Goal: Task Accomplishment & Management: Manage account settings

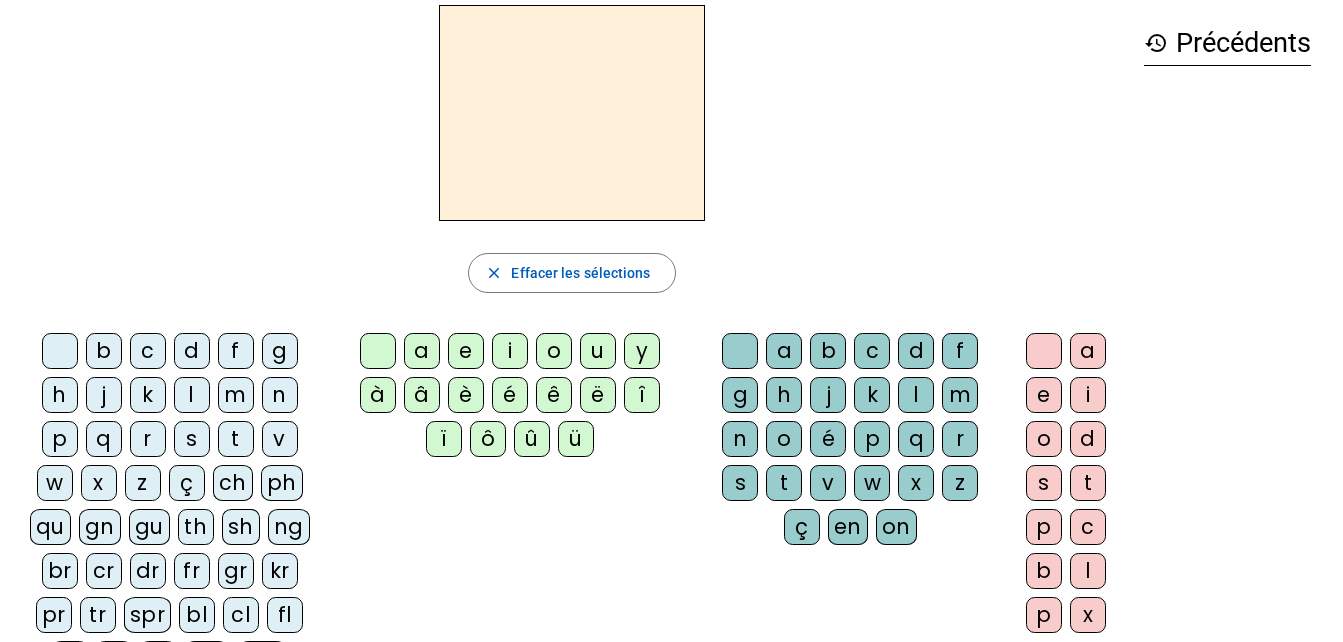
scroll to position [84, 0]
click at [573, 268] on span "Effacer les sélections" at bounding box center [580, 272] width 139 height 24
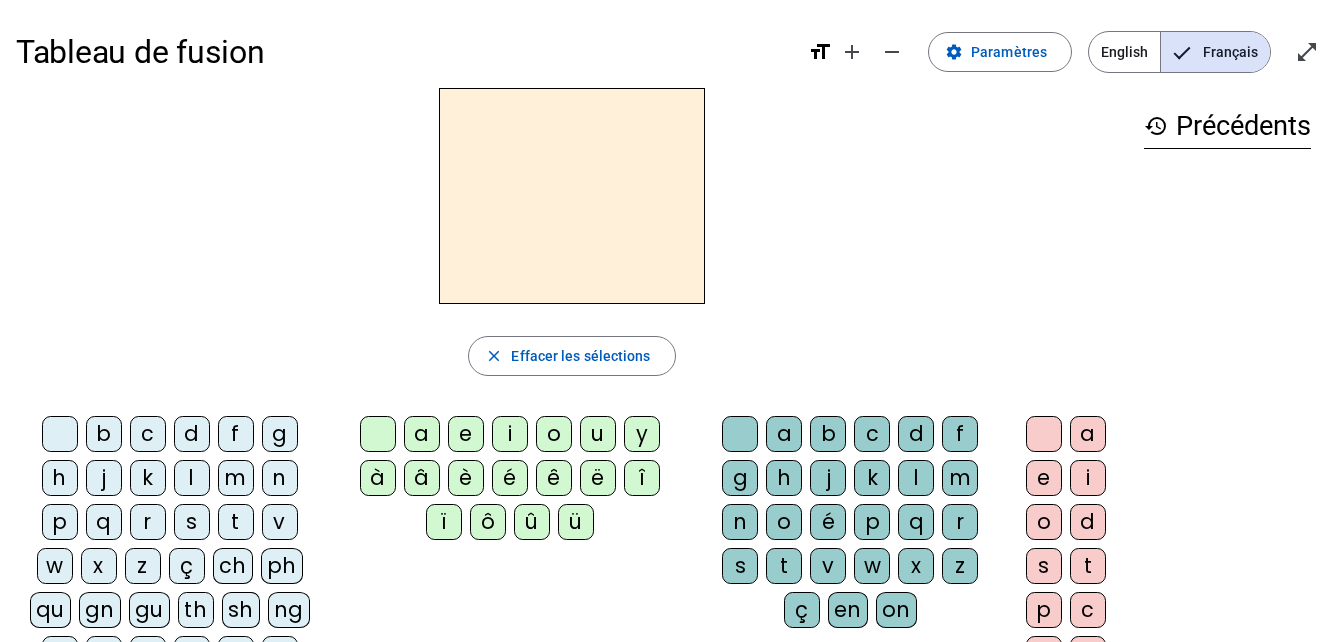
click at [1214, 123] on h3 "history Précédents" at bounding box center [1227, 126] width 167 height 45
click at [1024, 48] on span "Paramètres" at bounding box center [1009, 52] width 76 height 24
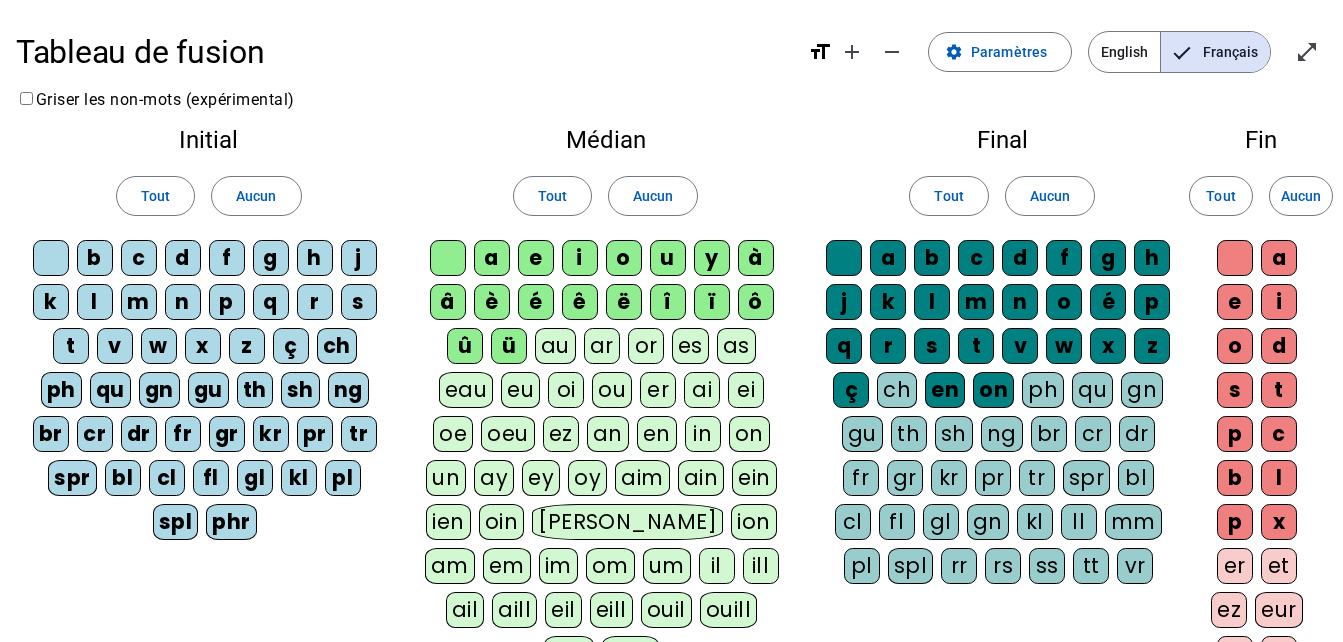
click at [460, 296] on div "â" at bounding box center [448, 302] width 36 height 36
click at [494, 303] on div "è" at bounding box center [492, 302] width 36 height 36
click at [540, 296] on div "é" at bounding box center [536, 302] width 36 height 36
click at [602, 298] on letter-bubble "ê" at bounding box center [584, 306] width 44 height 44
click at [647, 293] on letter-bubble "ë" at bounding box center [628, 306] width 44 height 44
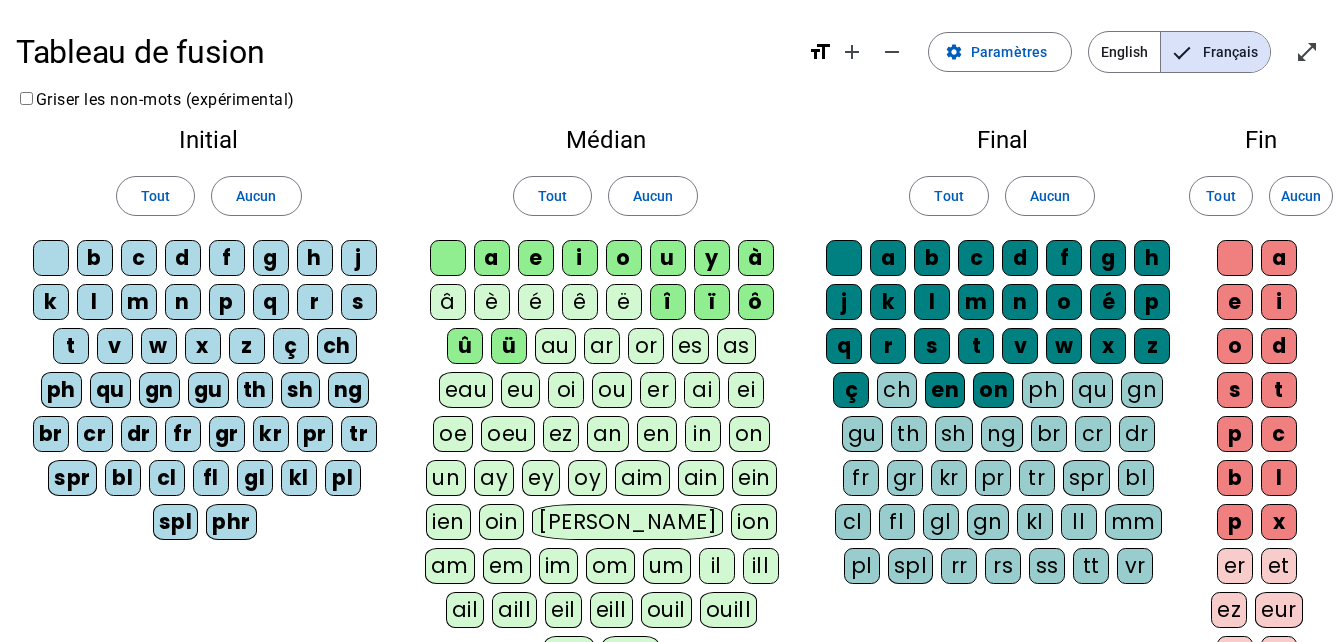
click at [656, 301] on div "î" at bounding box center [668, 302] width 36 height 36
click at [720, 292] on div "ï" at bounding box center [712, 302] width 36 height 36
click at [752, 264] on div "à" at bounding box center [756, 258] width 36 height 36
click at [759, 318] on div "ô" at bounding box center [756, 302] width 36 height 36
click at [464, 345] on div "û" at bounding box center [465, 346] width 36 height 36
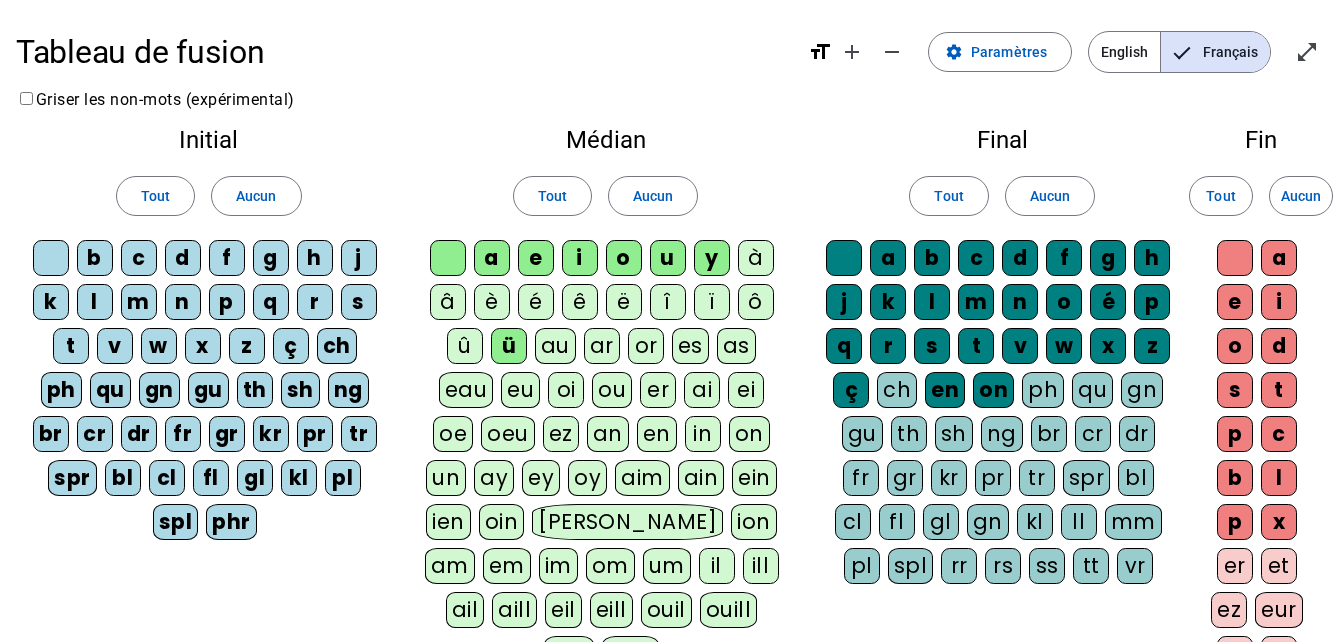
click at [518, 344] on div "ü" at bounding box center [509, 346] width 36 height 36
click at [301, 351] on div "ç" at bounding box center [291, 346] width 36 height 36
click at [337, 352] on div "ch" at bounding box center [337, 346] width 40 height 36
click at [38, 404] on div "b c d f g h j k l m n p q r s t v w x z ç ch ph qu gn gu th sh ng br cr dr fr g…" at bounding box center [208, 394] width 353 height 308
click at [244, 202] on span "Aucun" at bounding box center [256, 196] width 40 height 24
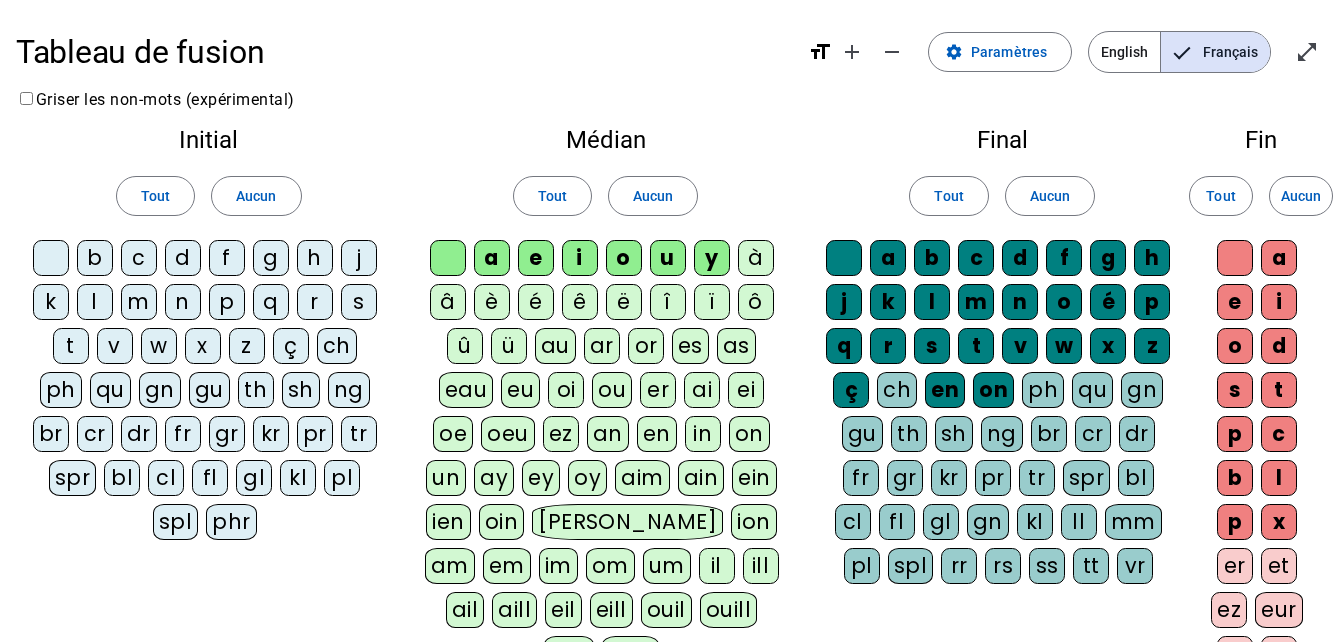
click at [55, 259] on div at bounding box center [51, 258] width 36 height 36
click at [104, 257] on div "b" at bounding box center [95, 258] width 36 height 36
click at [136, 258] on div "c" at bounding box center [139, 258] width 36 height 36
click at [186, 260] on div "d" at bounding box center [183, 258] width 36 height 36
click at [224, 260] on div "f" at bounding box center [227, 258] width 36 height 36
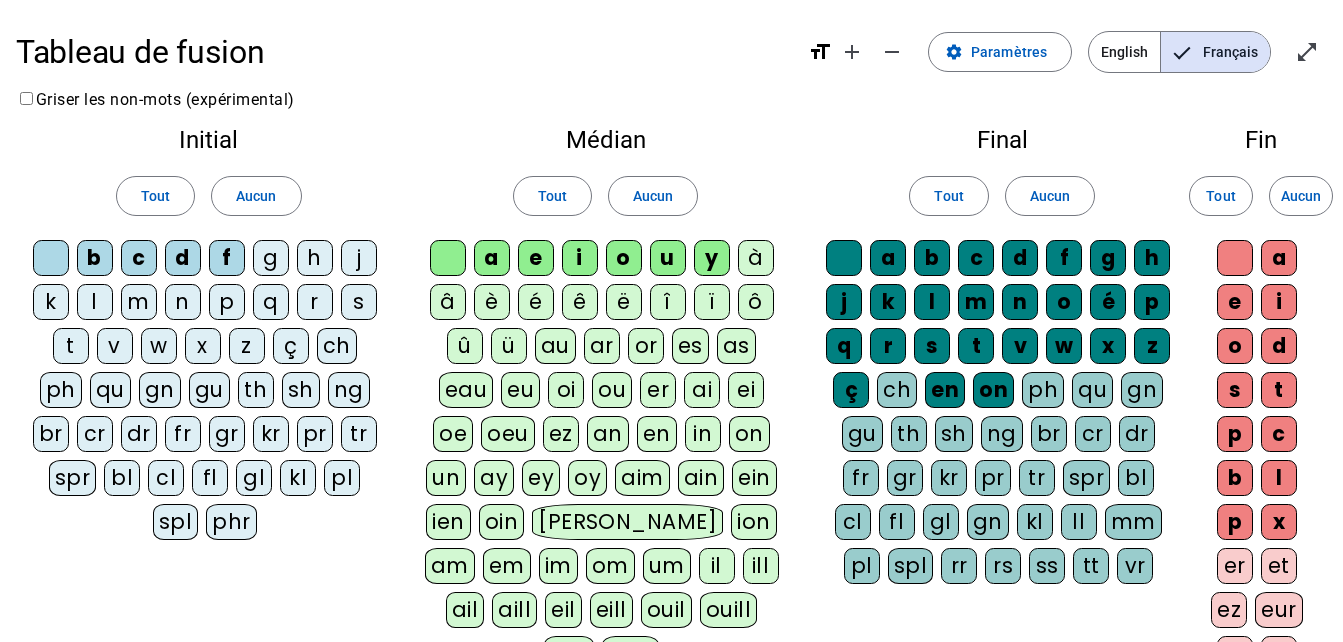
click at [274, 262] on div "g" at bounding box center [271, 258] width 36 height 36
click at [323, 266] on div "h" at bounding box center [315, 258] width 36 height 36
click at [351, 265] on div "j" at bounding box center [359, 258] width 36 height 36
click at [41, 303] on div "k" at bounding box center [51, 302] width 36 height 36
click at [96, 300] on div "l" at bounding box center [95, 302] width 36 height 36
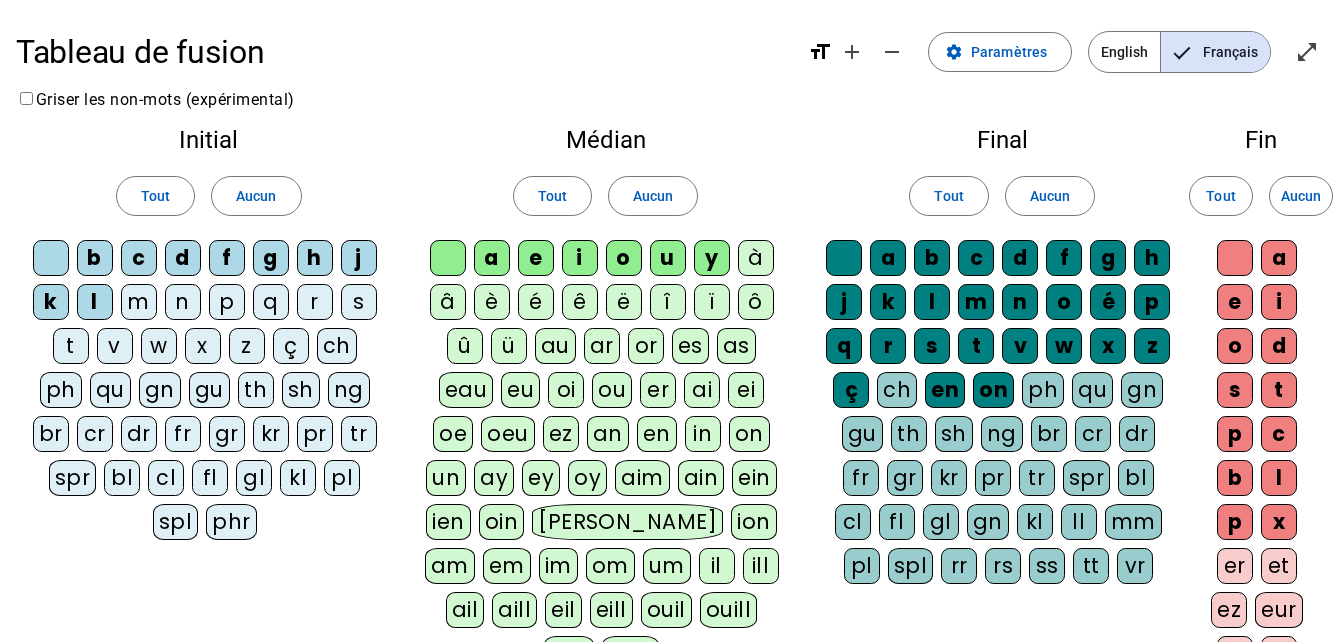
click at [146, 306] on div "m" at bounding box center [139, 302] width 36 height 36
click at [186, 304] on div "n" at bounding box center [183, 302] width 36 height 36
click at [229, 307] on div "p" at bounding box center [227, 302] width 36 height 36
click at [262, 309] on div "q" at bounding box center [271, 302] width 36 height 36
click at [337, 307] on letter-bubble "r" at bounding box center [319, 306] width 44 height 44
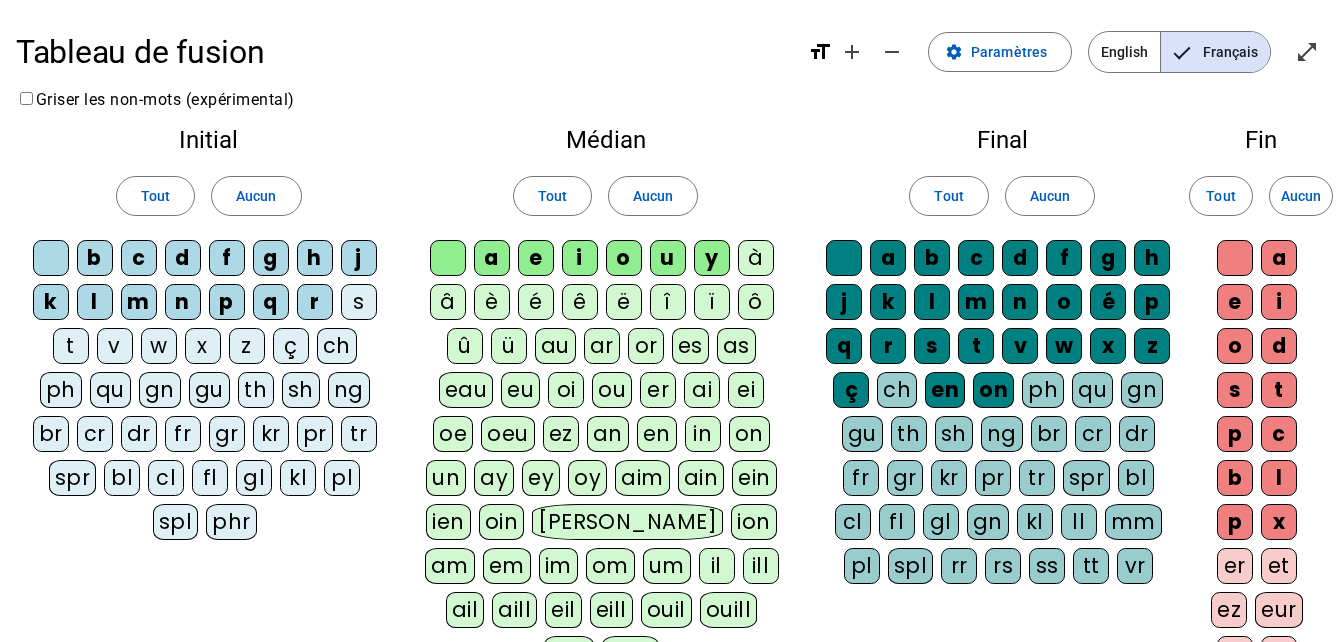
click at [360, 301] on div "s" at bounding box center [359, 302] width 36 height 36
click at [75, 342] on div "t" at bounding box center [71, 346] width 36 height 36
click at [111, 340] on div "v" at bounding box center [115, 346] width 36 height 36
click at [162, 346] on div "w" at bounding box center [159, 346] width 36 height 36
click at [189, 348] on div "x" at bounding box center [203, 346] width 36 height 36
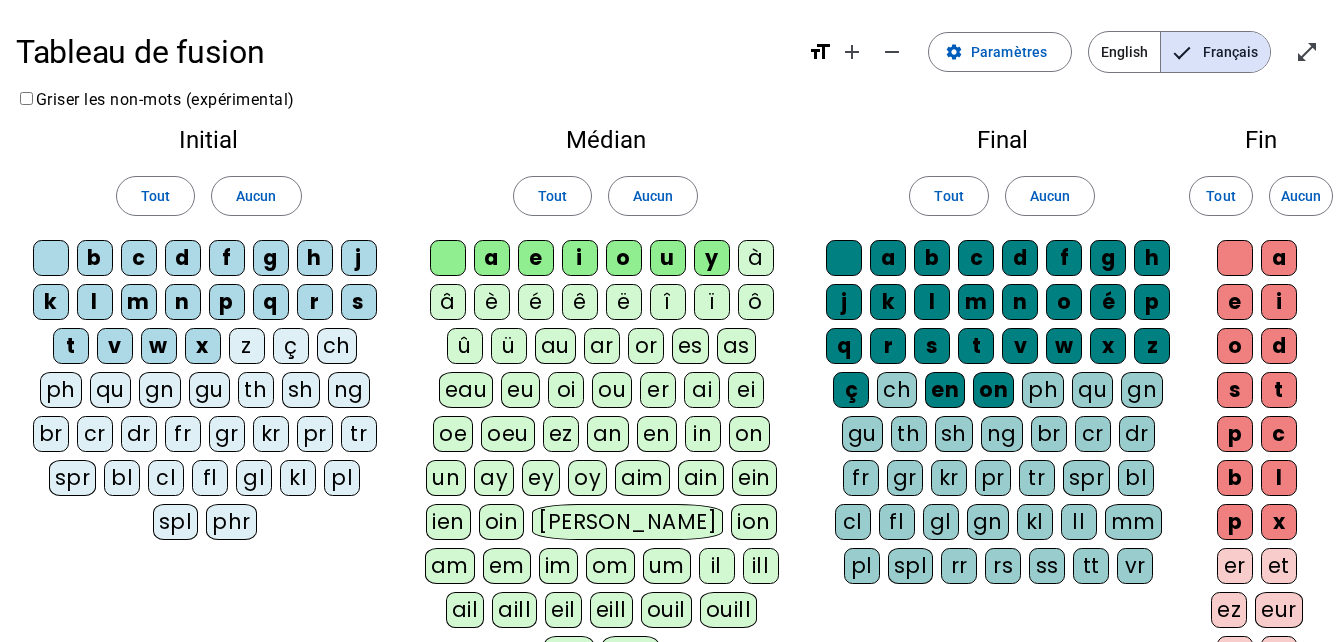
click at [252, 350] on div "z" at bounding box center [247, 346] width 36 height 36
click at [944, 384] on div "en" at bounding box center [945, 390] width 40 height 36
click at [1007, 379] on div "on" at bounding box center [993, 390] width 41 height 36
click at [864, 383] on div "ç" at bounding box center [851, 390] width 36 height 36
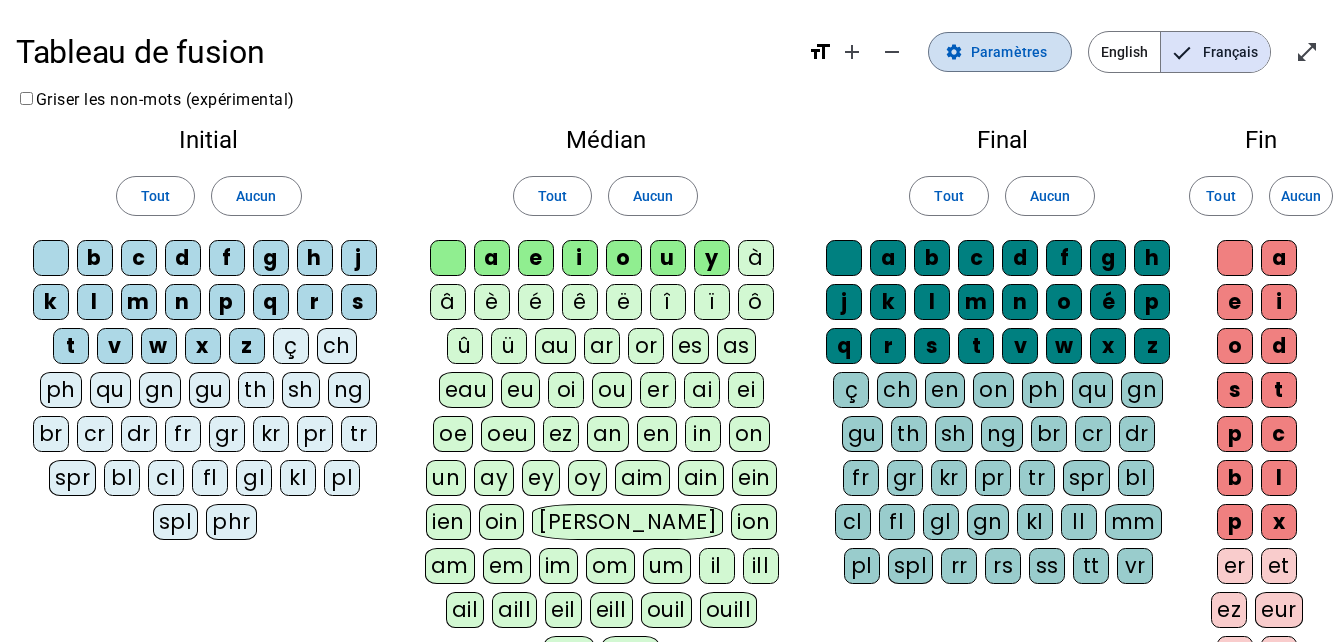
click at [1028, 59] on span "Paramètres" at bounding box center [1009, 52] width 76 height 24
click at [1310, 57] on mat-icon "open_in_full" at bounding box center [1307, 52] width 24 height 24
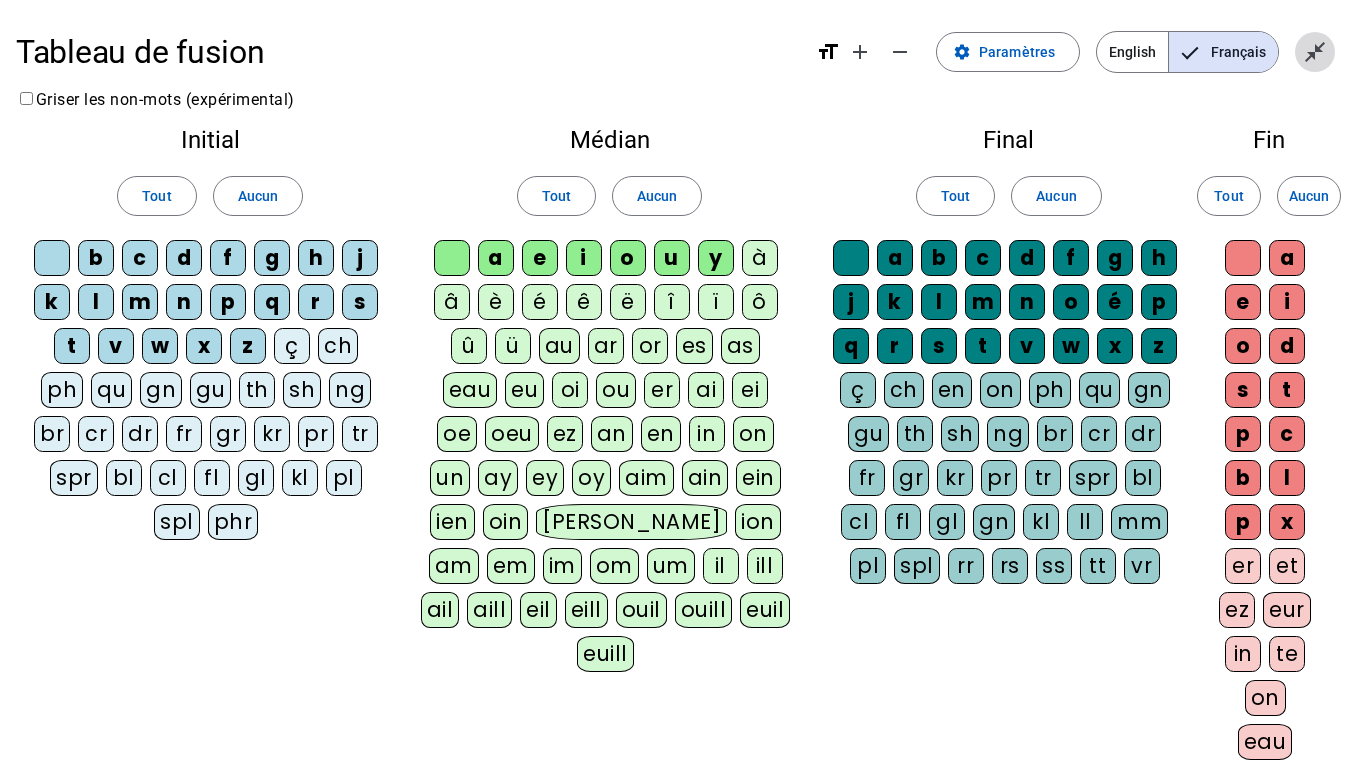
click at [1311, 46] on mat-icon "close_fullscreen" at bounding box center [1315, 52] width 24 height 24
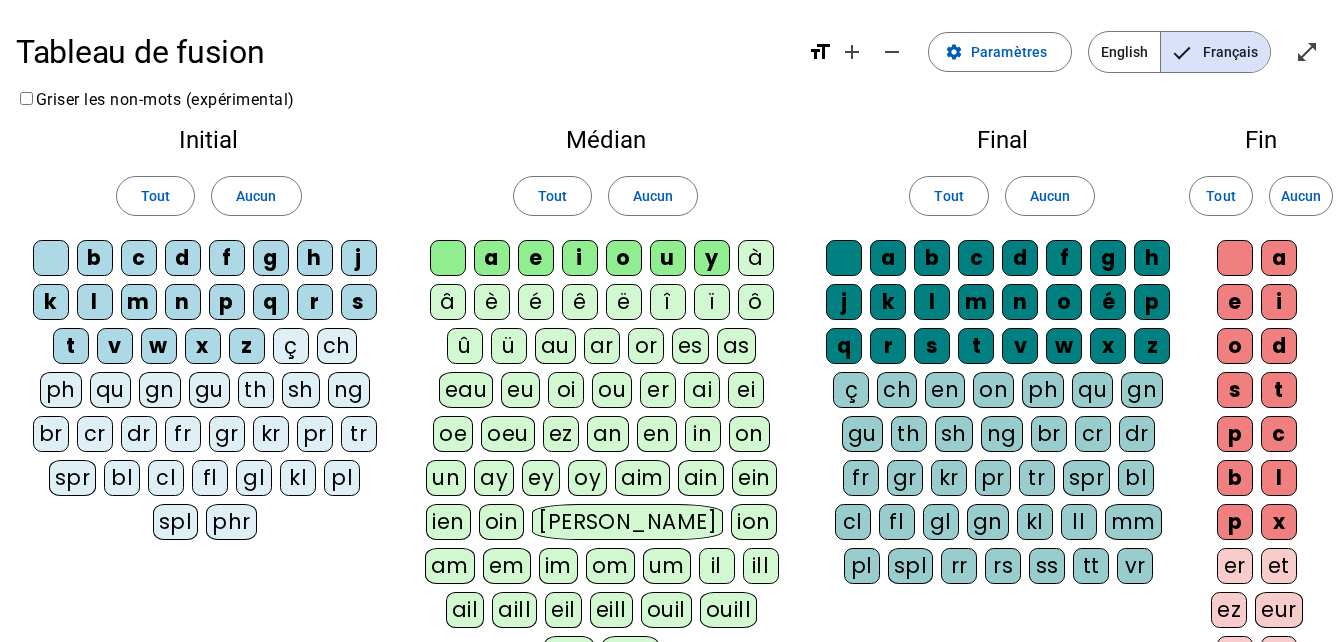
click at [1191, 55] on mat-pseudo-checkbox "Language selection" at bounding box center [1182, 53] width 18 height 18
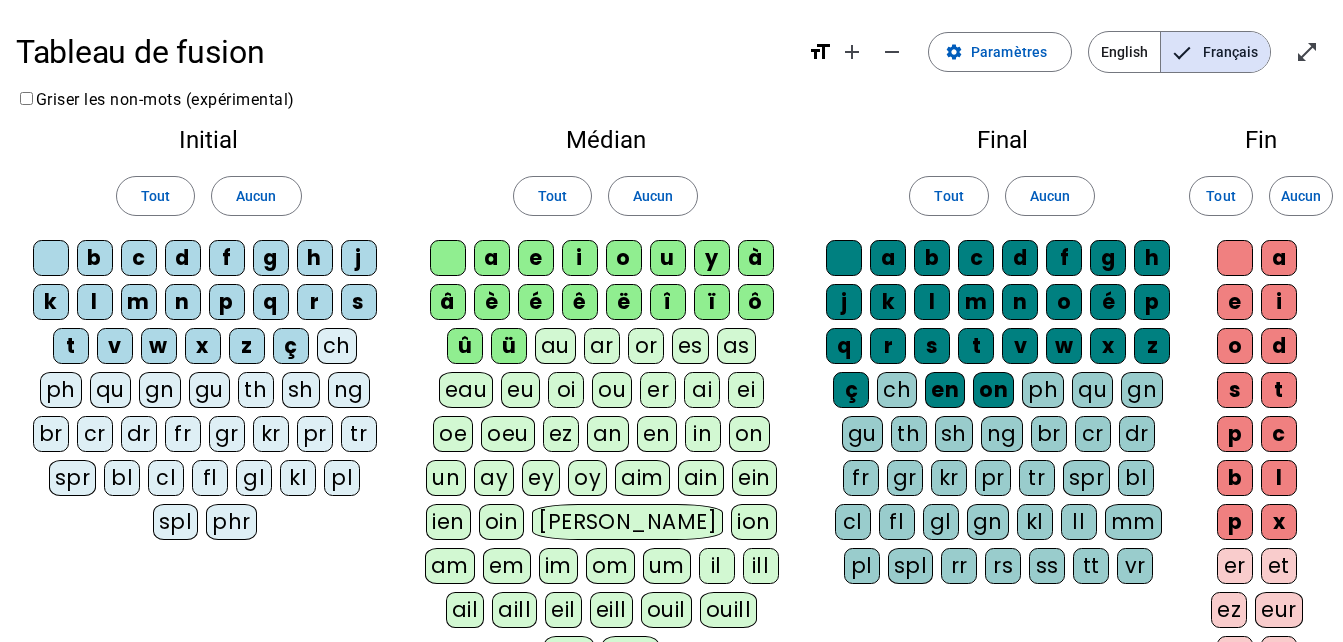
click at [477, 336] on div "û" at bounding box center [465, 346] width 36 height 36
click at [488, 337] on letter-bubble "û" at bounding box center [469, 350] width 44 height 44
click at [518, 345] on div "ü" at bounding box center [509, 346] width 36 height 36
click at [489, 342] on letter-bubble "û" at bounding box center [469, 350] width 44 height 44
click at [293, 350] on div "ç" at bounding box center [291, 346] width 36 height 36
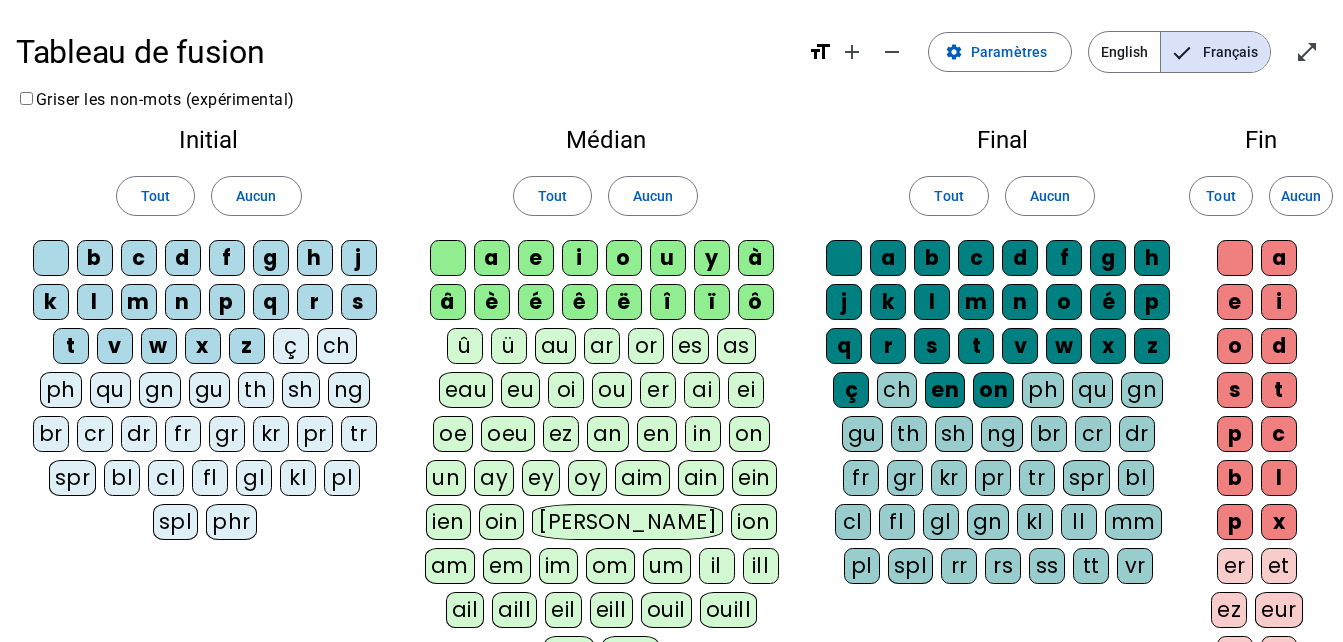
click at [759, 245] on div "à" at bounding box center [756, 258] width 36 height 36
click at [746, 296] on div "ô" at bounding box center [756, 302] width 36 height 36
click at [714, 291] on div "ï" at bounding box center [712, 302] width 36 height 36
click at [660, 292] on div "î" at bounding box center [668, 302] width 36 height 36
click at [621, 296] on div "ë" at bounding box center [624, 302] width 36 height 36
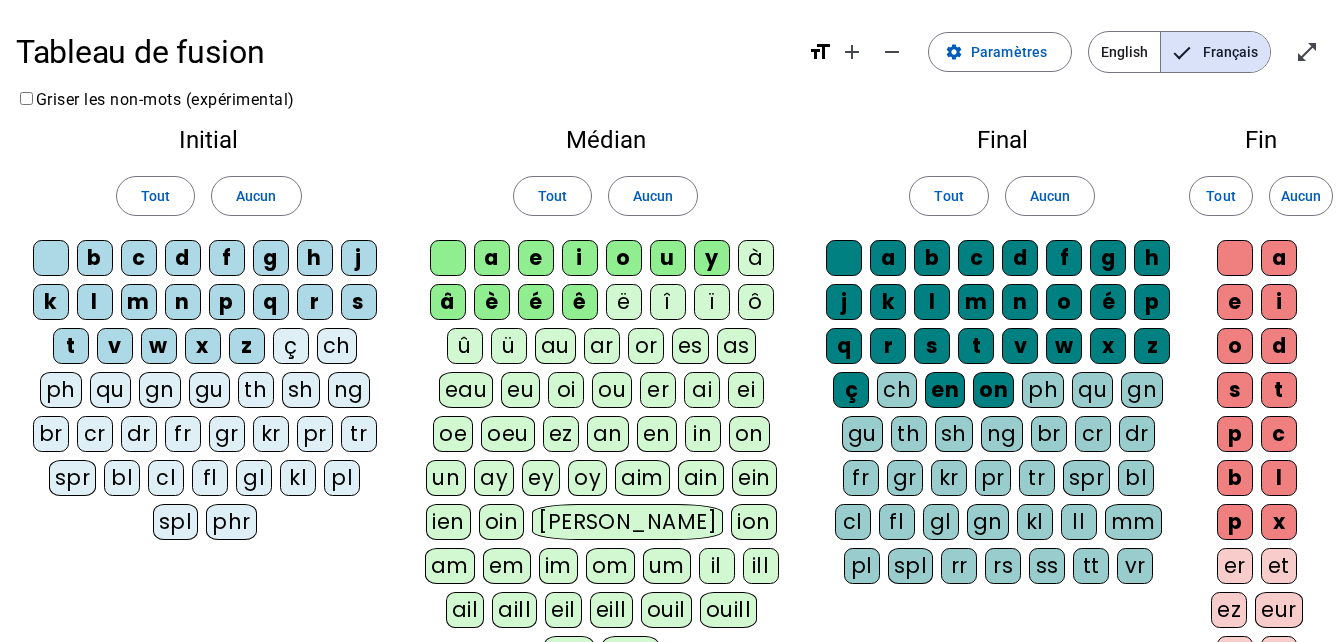
click at [570, 294] on div "ê" at bounding box center [580, 302] width 36 height 36
click at [536, 290] on div "é" at bounding box center [536, 302] width 36 height 36
click at [491, 295] on div "è" at bounding box center [492, 302] width 36 height 36
click at [449, 295] on div "â" at bounding box center [448, 302] width 36 height 36
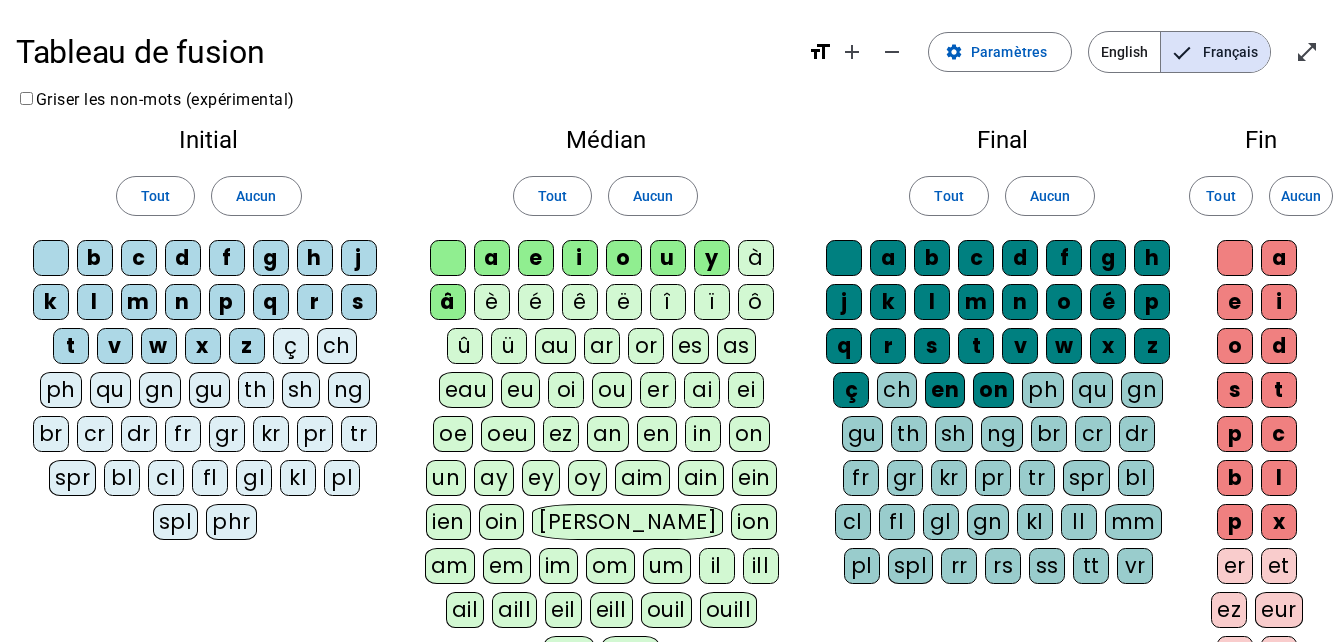
click at [849, 395] on div "ç" at bounding box center [851, 390] width 36 height 36
click at [955, 392] on div "en" at bounding box center [945, 390] width 40 height 36
click at [985, 396] on div "on" at bounding box center [993, 390] width 41 height 36
click at [445, 298] on div "â" at bounding box center [448, 302] width 36 height 36
click at [1118, 111] on div "Tableau de fusion format_size add remove settings Paramètres English Français o…" at bounding box center [671, 539] width 1343 height 1078
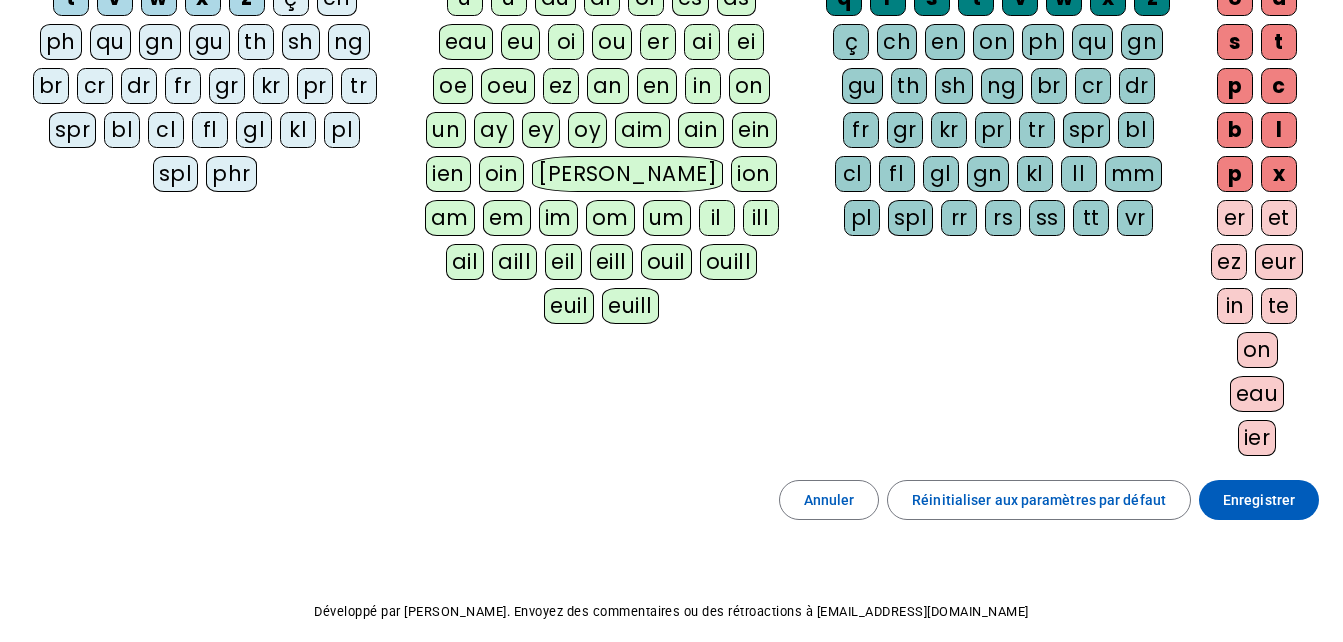
scroll to position [436, 0]
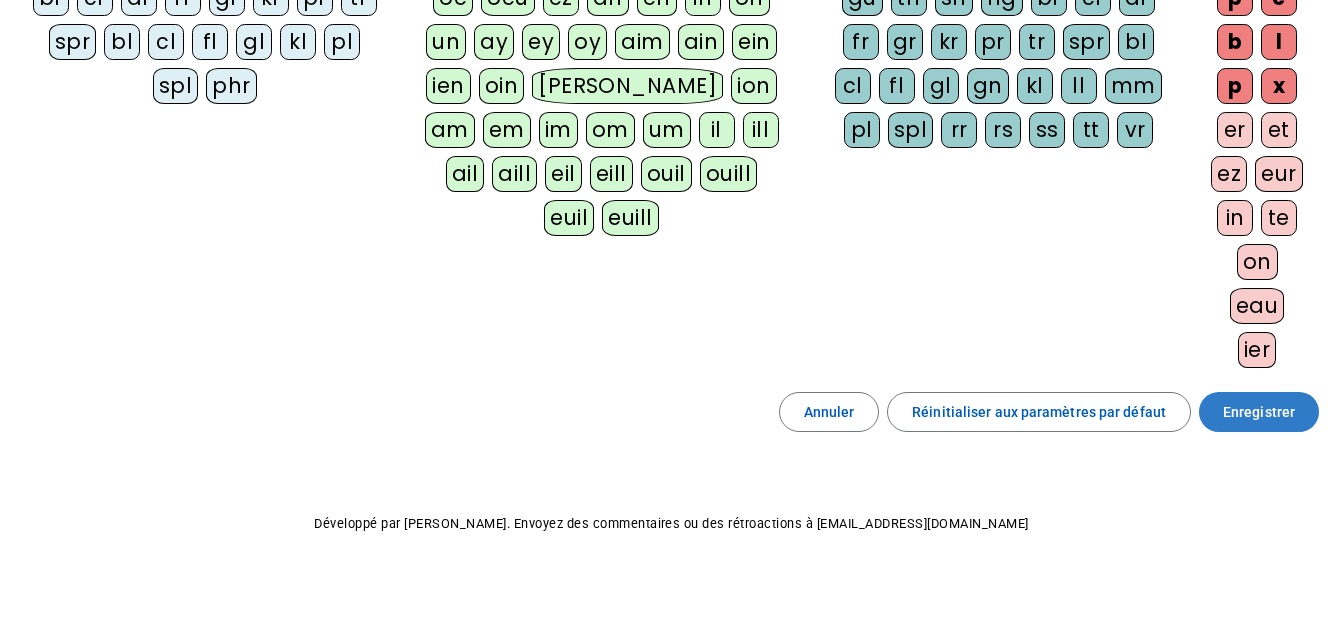
click at [1261, 414] on span "Enregistrer" at bounding box center [1259, 412] width 72 height 24
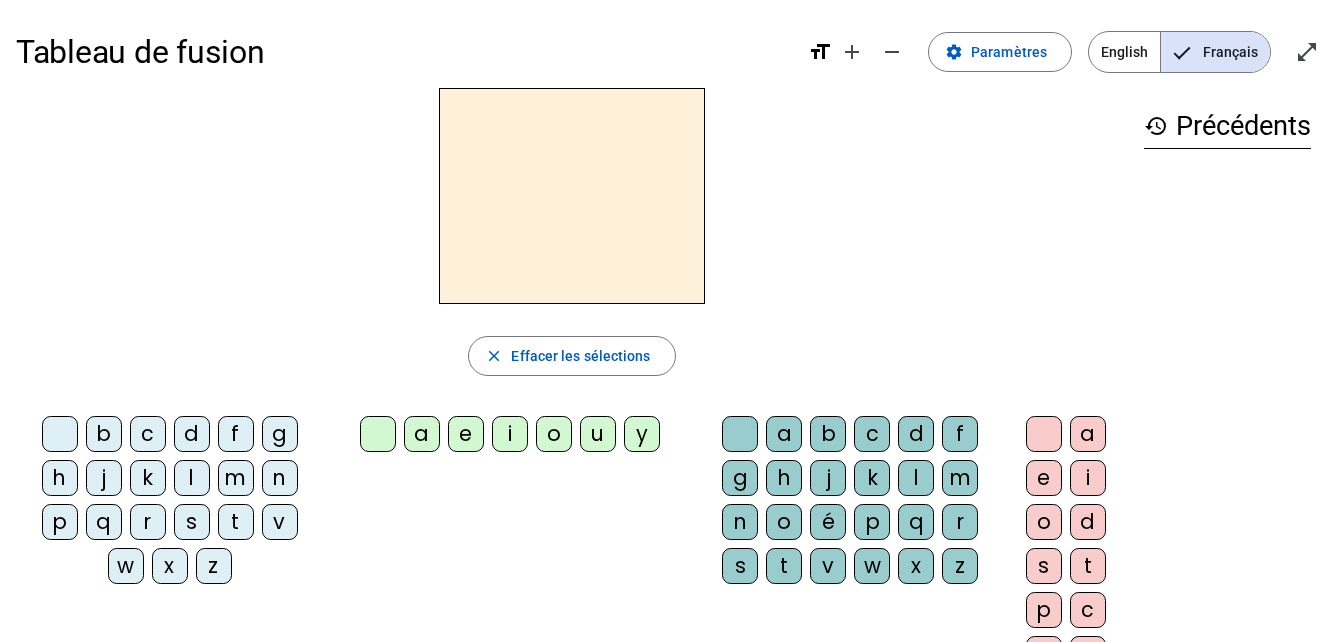
click at [183, 487] on div "l" at bounding box center [192, 478] width 36 height 36
click at [415, 448] on div "a" at bounding box center [422, 434] width 36 height 36
click at [458, 435] on div "e" at bounding box center [466, 434] width 36 height 36
click at [499, 441] on div "i" at bounding box center [510, 434] width 36 height 36
click at [586, 443] on div "u" at bounding box center [598, 434] width 36 height 36
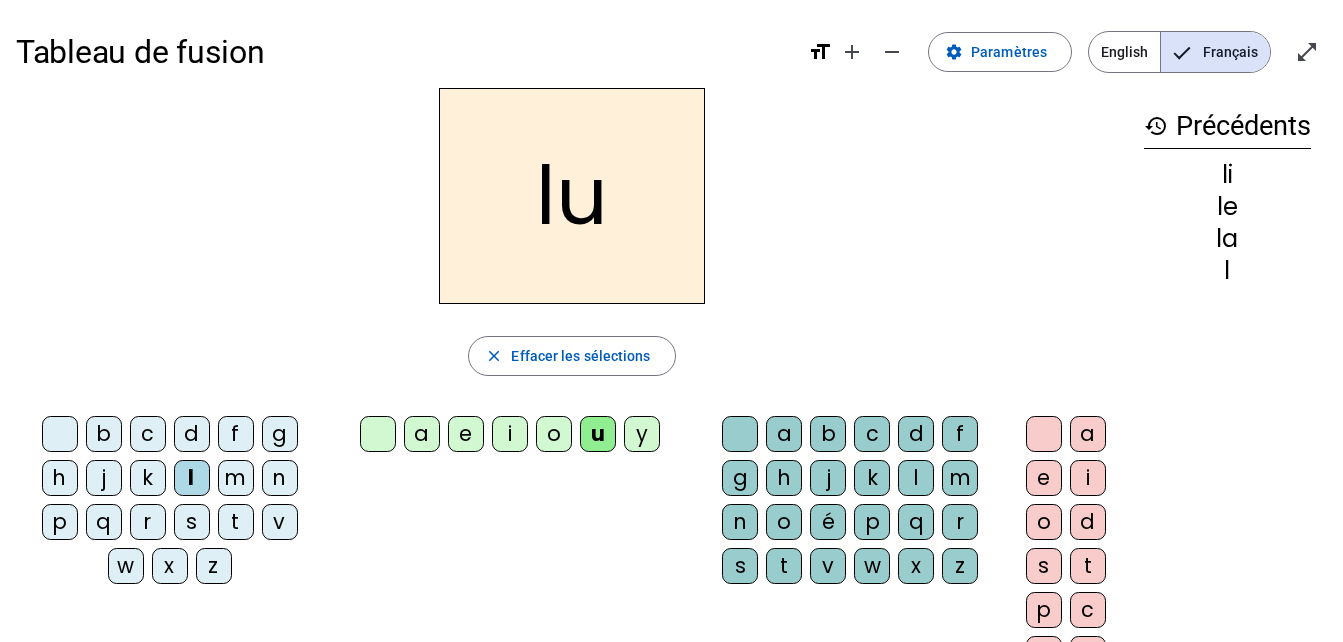
click at [225, 535] on div "t" at bounding box center [236, 522] width 36 height 36
click at [457, 443] on div "e" at bounding box center [466, 434] width 36 height 36
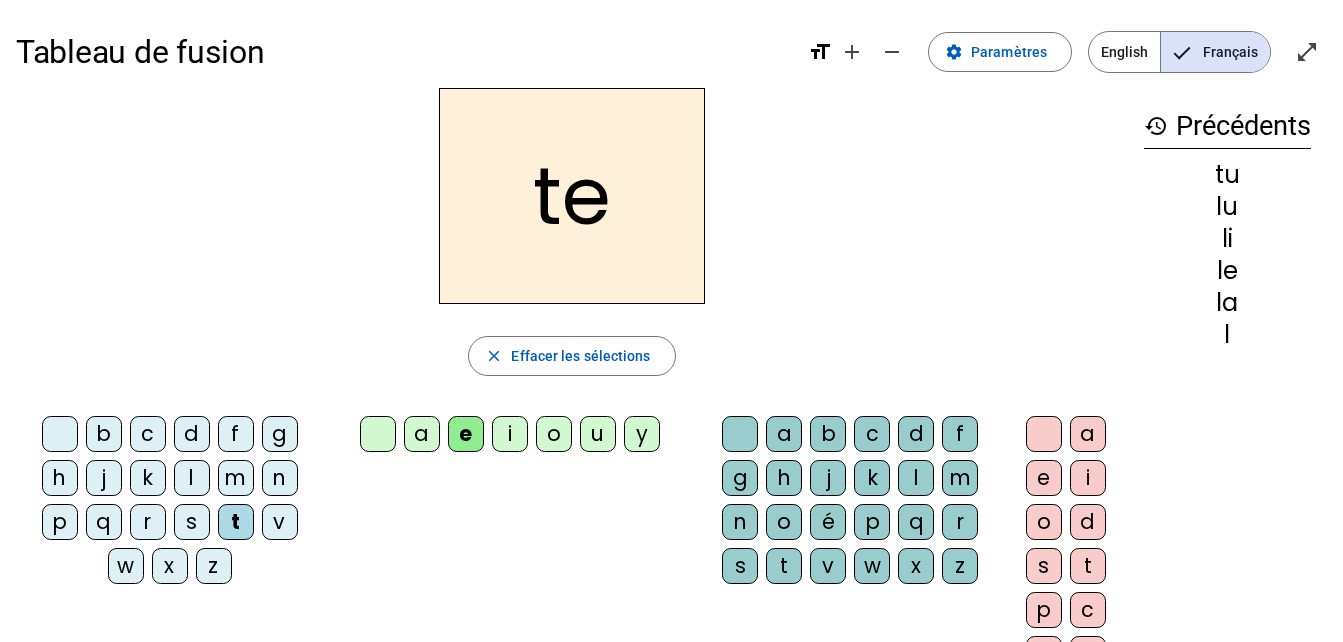
click at [414, 446] on div "a" at bounding box center [422, 434] width 36 height 36
